Goal: Navigation & Orientation: Find specific page/section

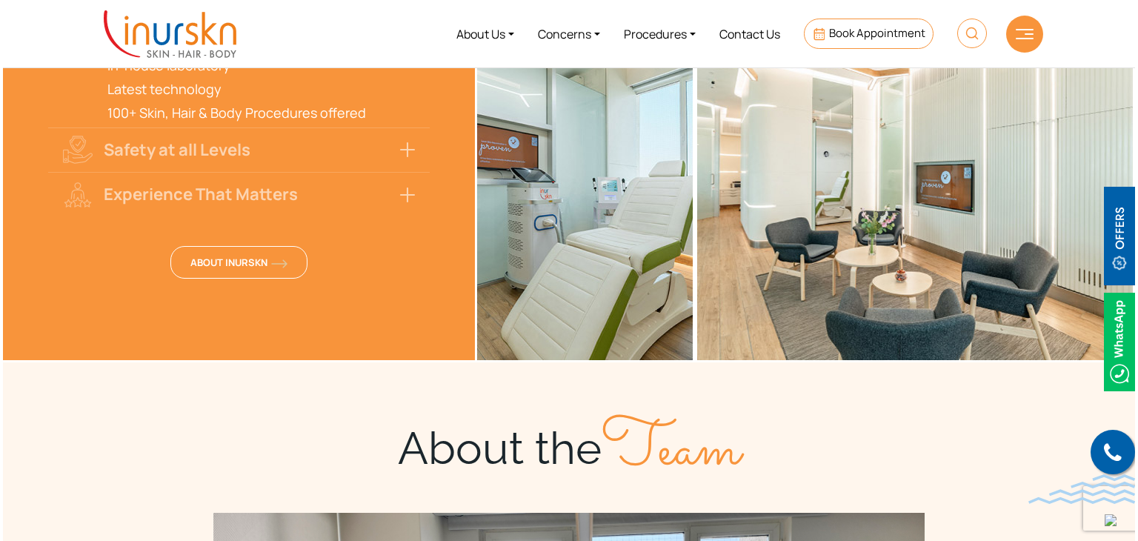
scroll to position [3478, 0]
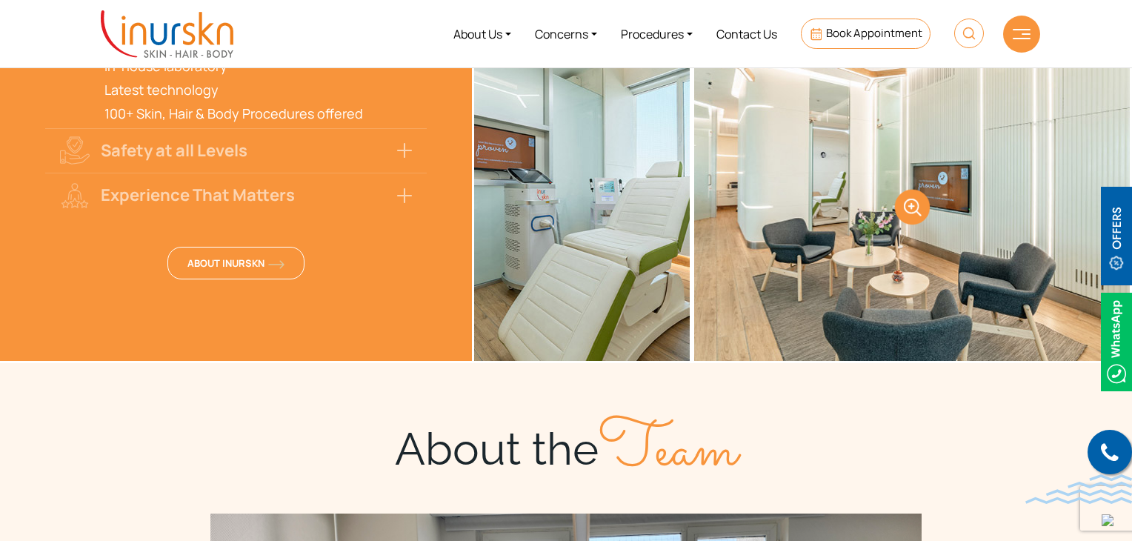
click at [920, 279] on link at bounding box center [912, 207] width 436 height 308
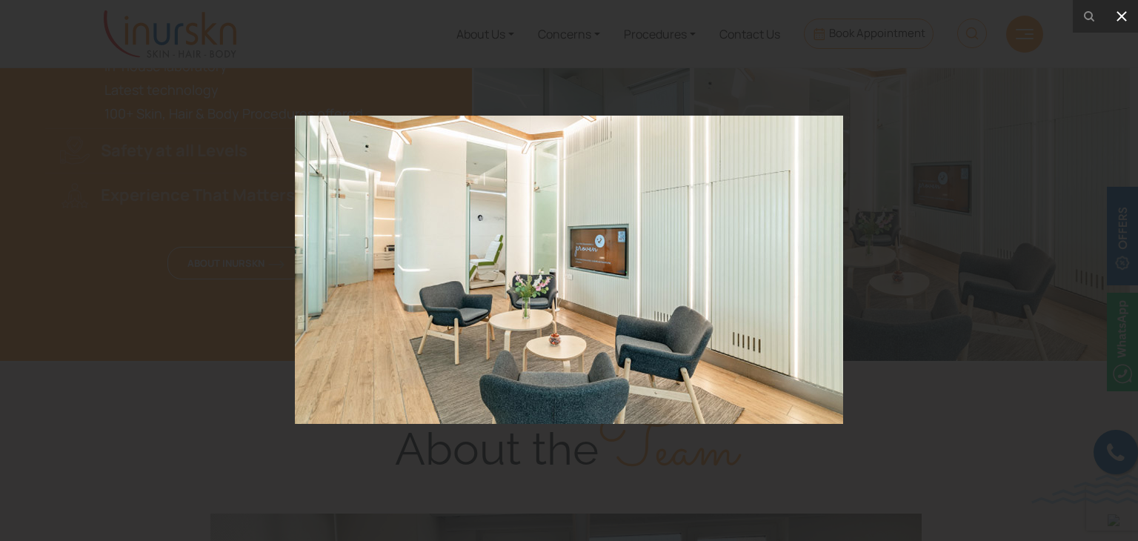
click at [1120, 19] on icon at bounding box center [1122, 16] width 18 height 18
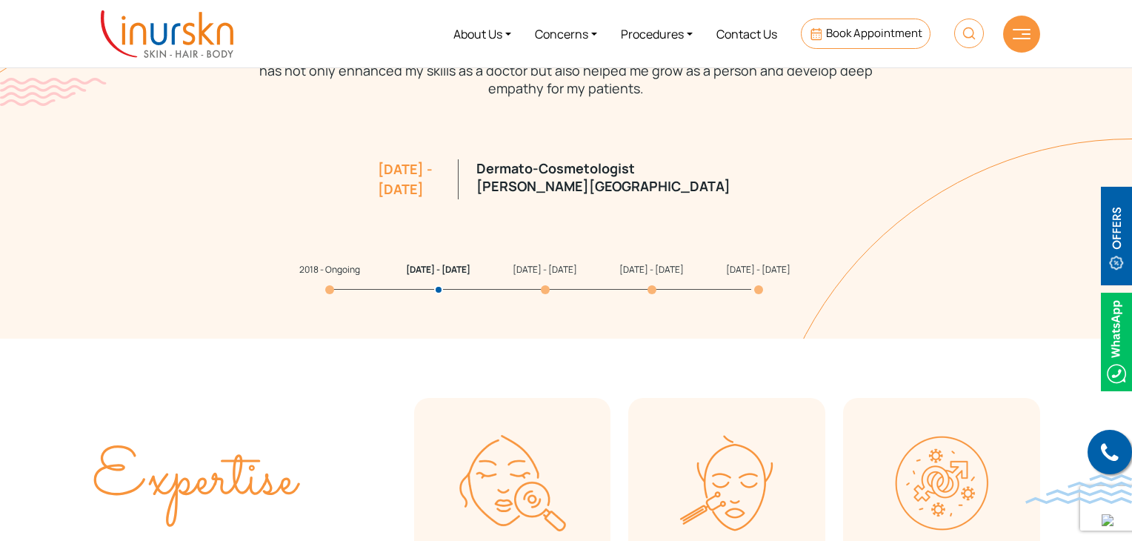
scroll to position [0, 0]
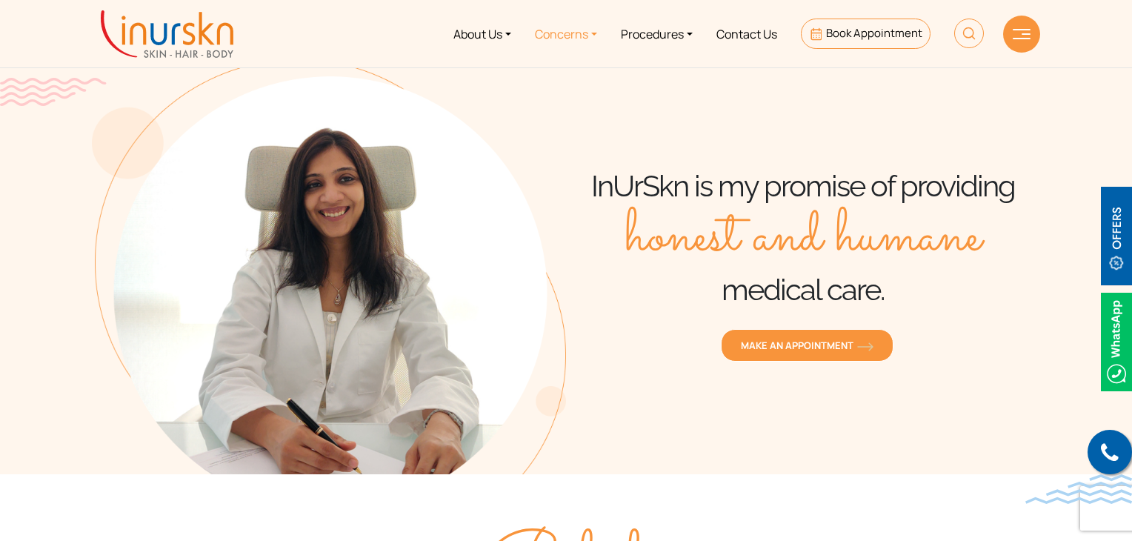
click at [544, 29] on link "Concerns" at bounding box center [566, 34] width 86 height 56
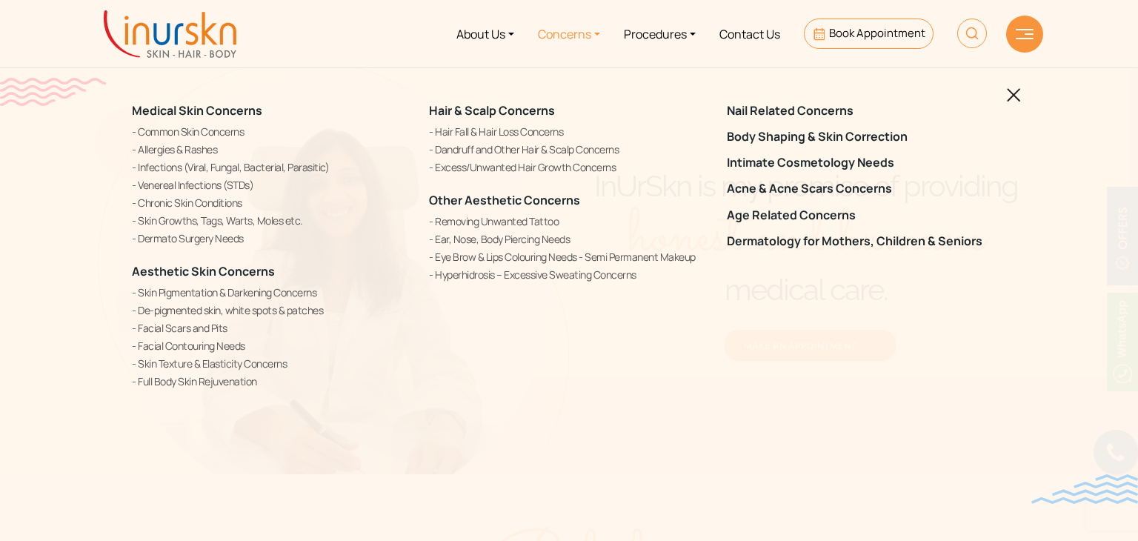
click at [624, 61] on nav "About Us Concerns Procedures Contact Us Book Appointment" at bounding box center [569, 33] width 1138 height 67
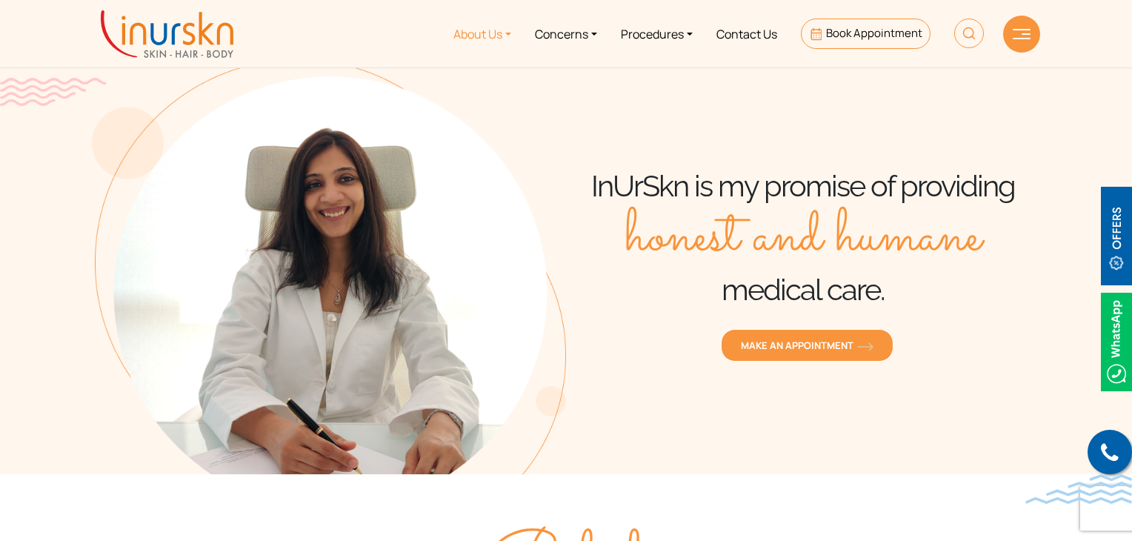
click at [499, 30] on link "About Us" at bounding box center [481, 34] width 81 height 56
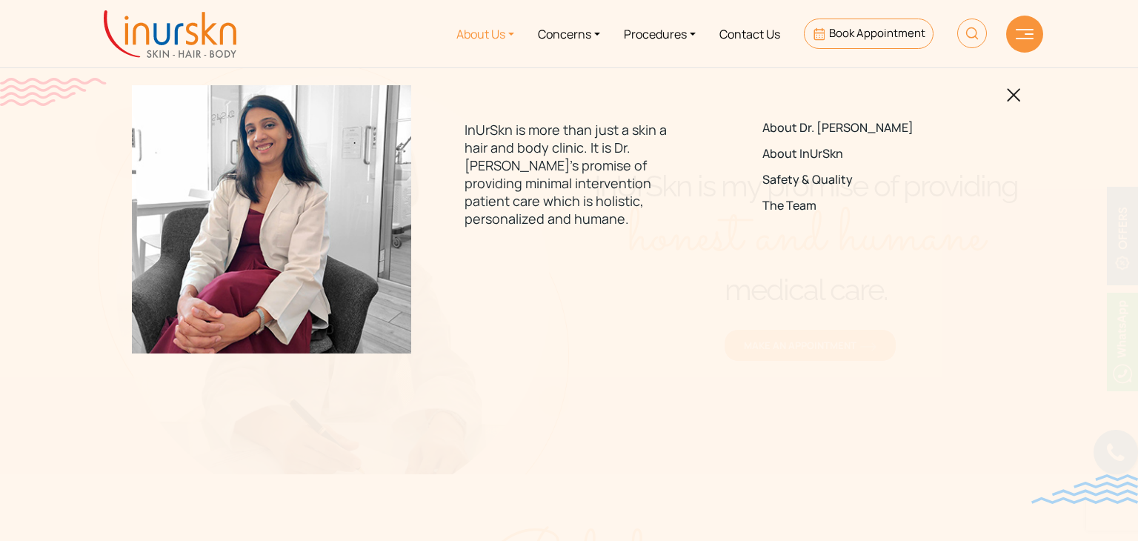
click at [616, 63] on nav "About Us Concerns Procedures Contact Us Book Appointment" at bounding box center [569, 33] width 1138 height 67
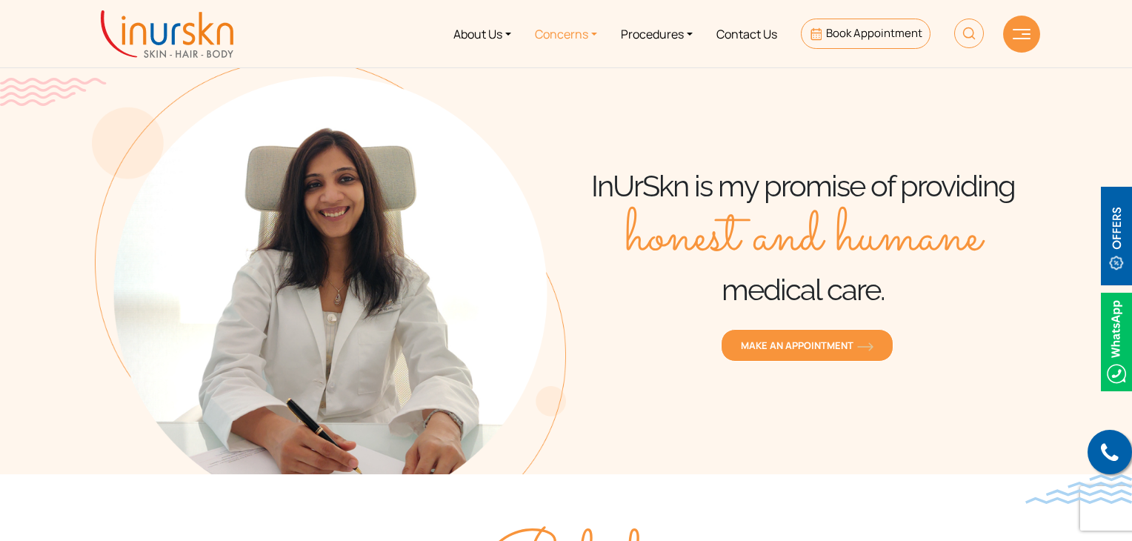
click at [576, 30] on link "Concerns" at bounding box center [566, 34] width 86 height 56
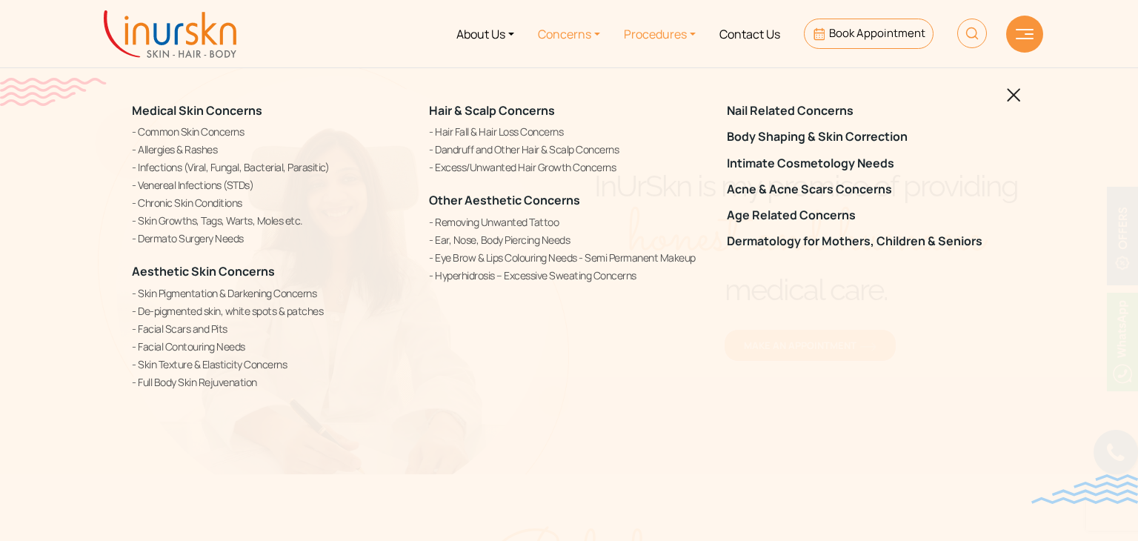
click at [667, 21] on link "Procedures" at bounding box center [660, 34] width 96 height 56
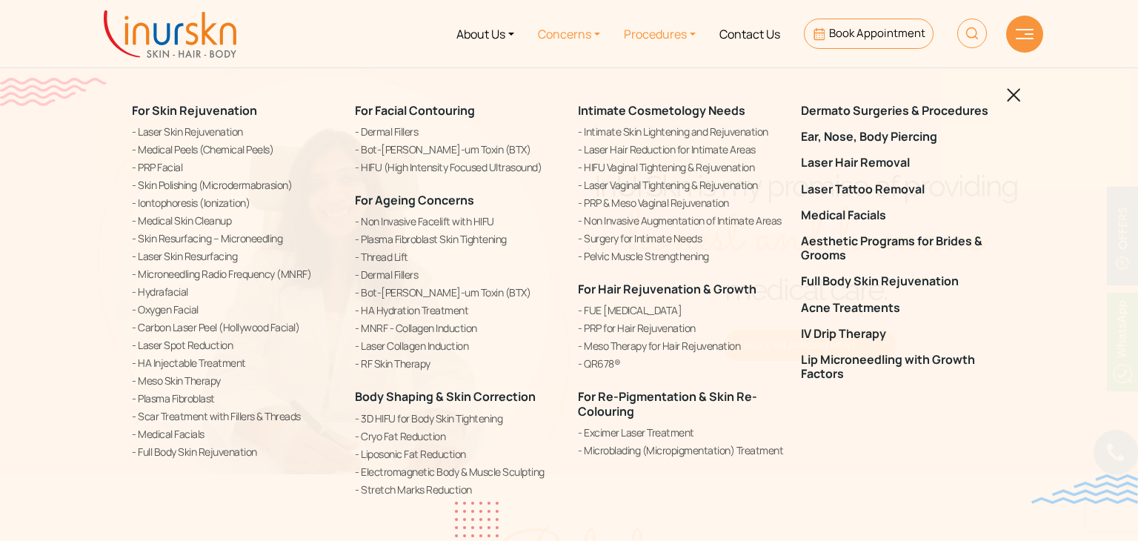
click at [577, 39] on link "Concerns" at bounding box center [569, 34] width 86 height 56
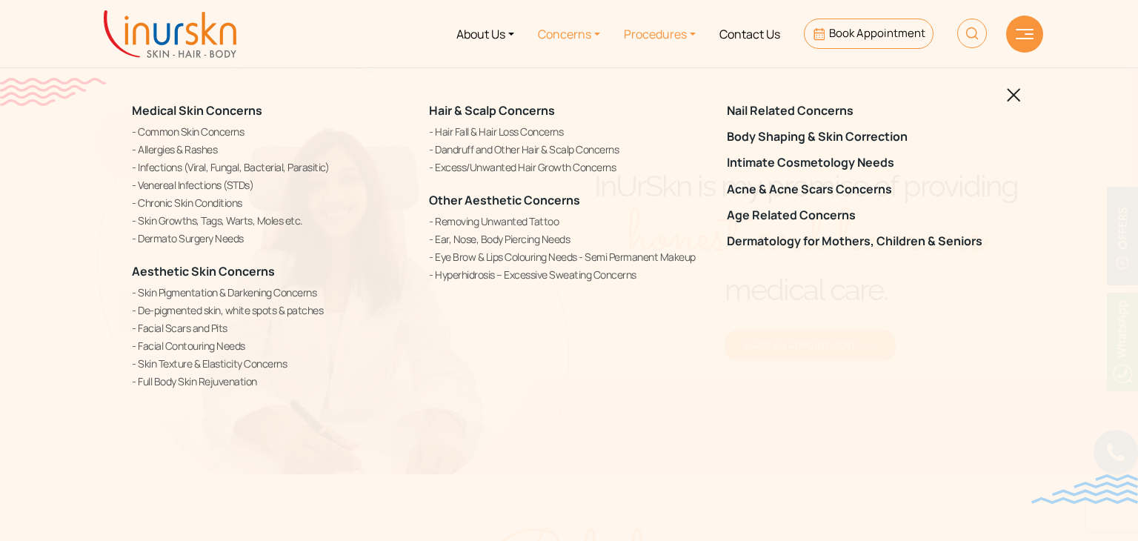
click at [647, 42] on link "Procedures" at bounding box center [660, 34] width 96 height 56
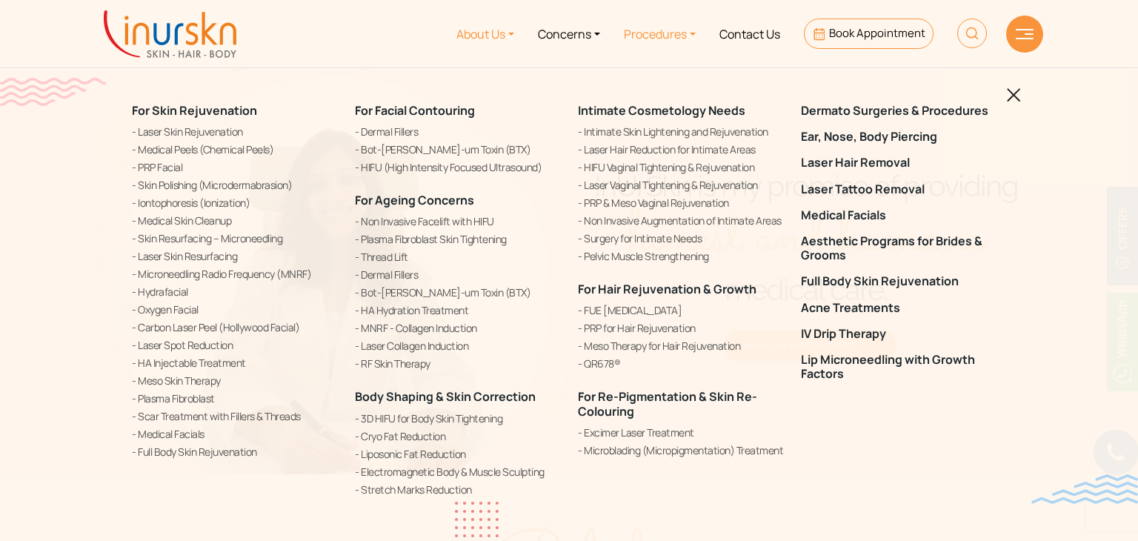
click at [501, 24] on link "About Us" at bounding box center [484, 34] width 81 height 56
